Goal: Information Seeking & Learning: Learn about a topic

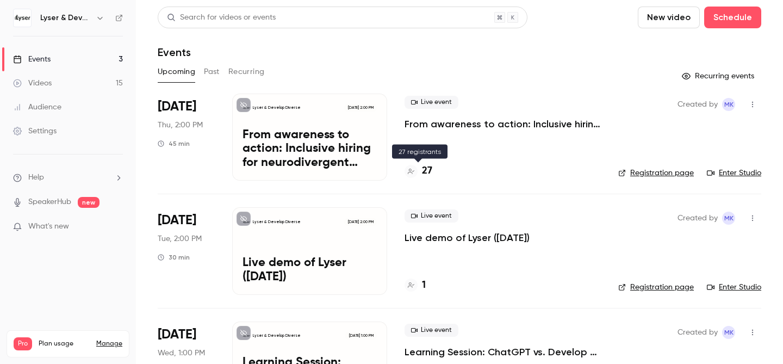
click at [427, 172] on h4 "27" at bounding box center [427, 171] width 10 height 15
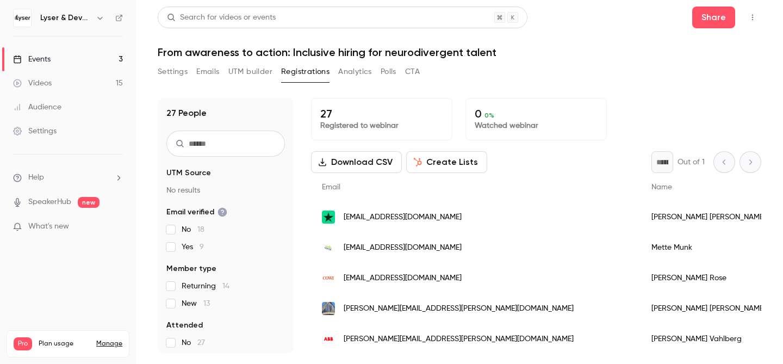
click at [180, 70] on button "Settings" at bounding box center [173, 71] width 30 height 17
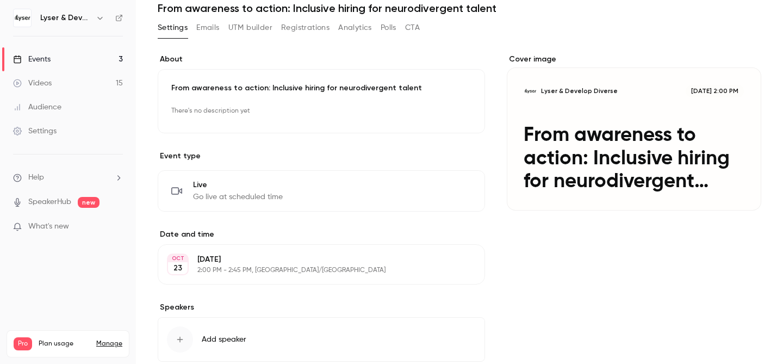
scroll to position [109, 0]
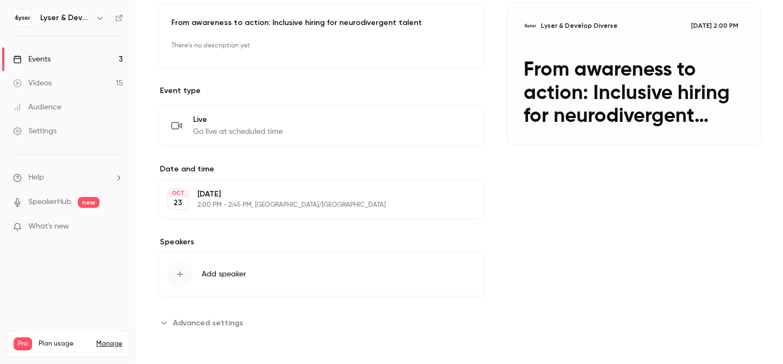
click at [56, 58] on link "Events 3" at bounding box center [68, 59] width 136 height 24
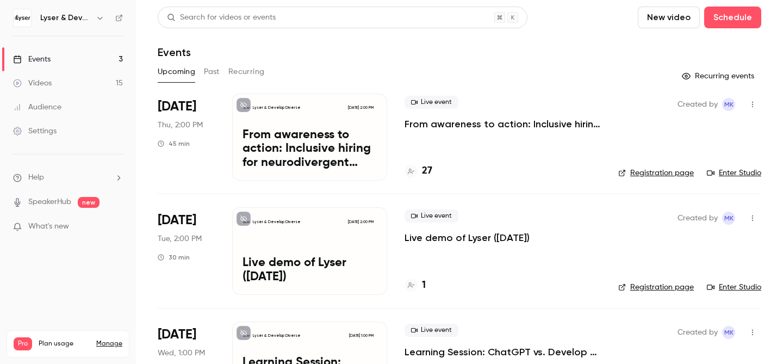
scroll to position [64, 0]
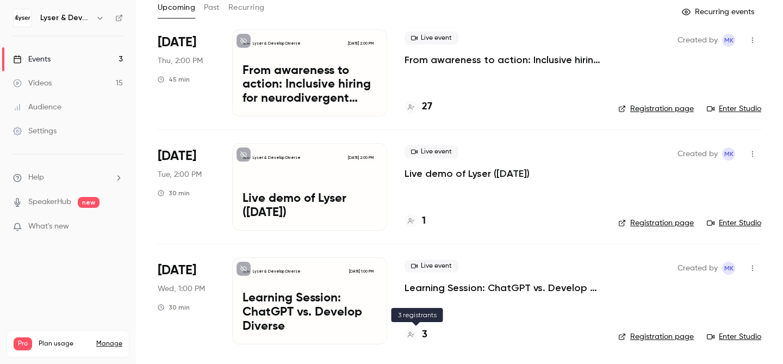
click at [426, 333] on h4 "3" at bounding box center [424, 334] width 5 height 15
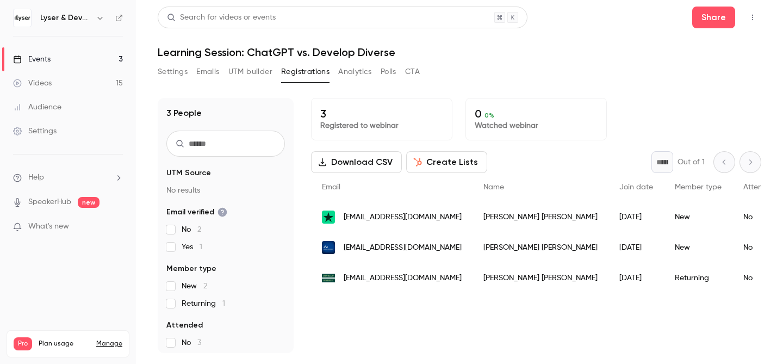
click at [53, 59] on link "Events 3" at bounding box center [68, 59] width 136 height 24
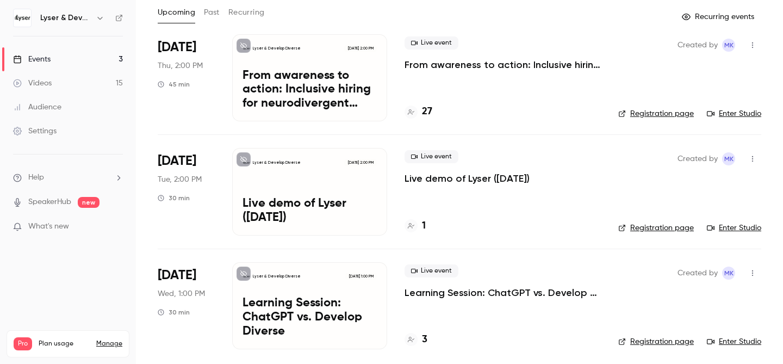
scroll to position [64, 0]
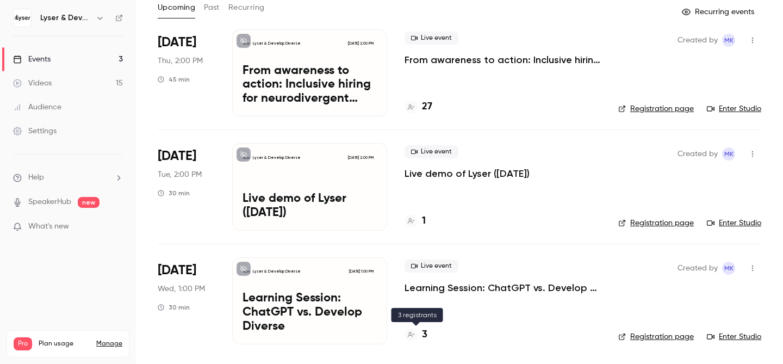
click at [425, 334] on h4 "3" at bounding box center [424, 334] width 5 height 15
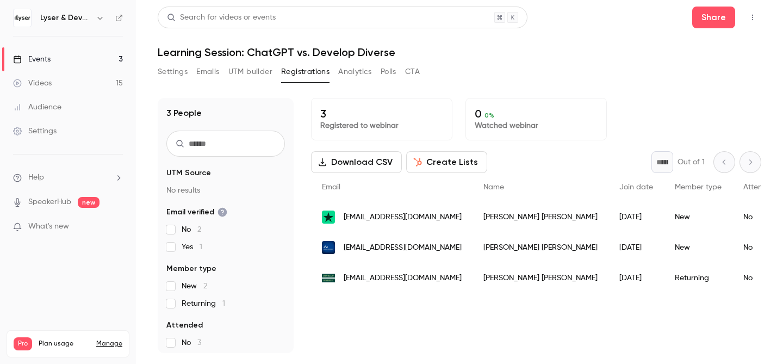
click at [36, 57] on div "Events" at bounding box center [32, 59] width 38 height 11
